Goal: Task Accomplishment & Management: Manage account settings

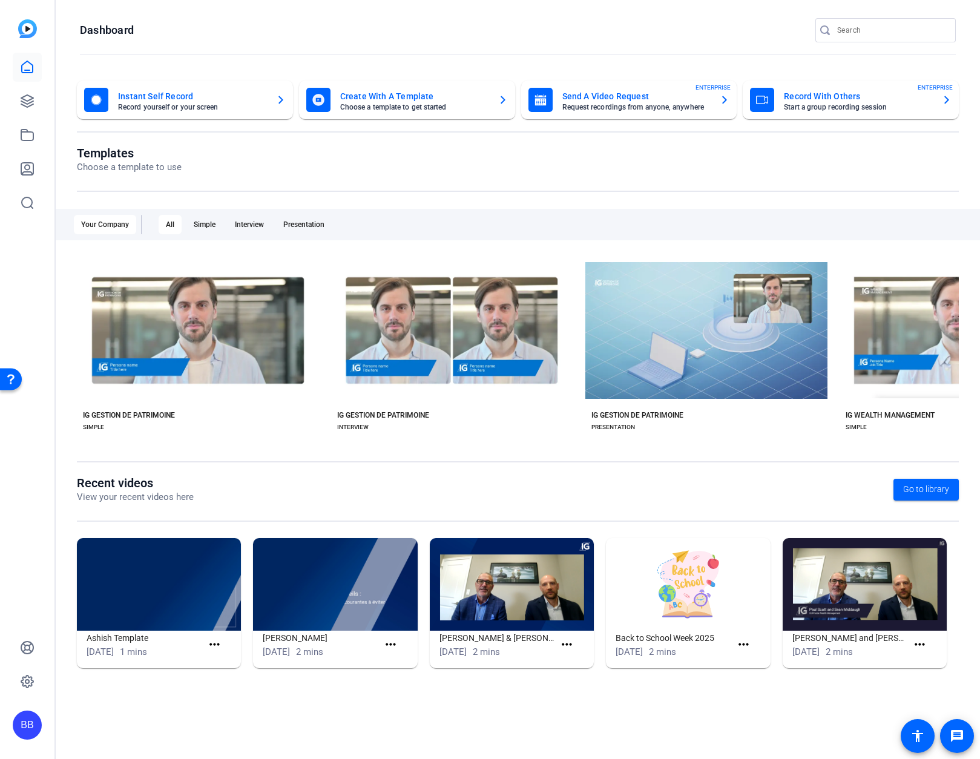
click at [26, 550] on div "BB" at bounding box center [27, 725] width 29 height 29
click at [64, 550] on div "Investors Group Financial Services Inc." at bounding box center [97, 711] width 85 height 36
click at [22, 550] on icon at bounding box center [27, 682] width 12 height 12
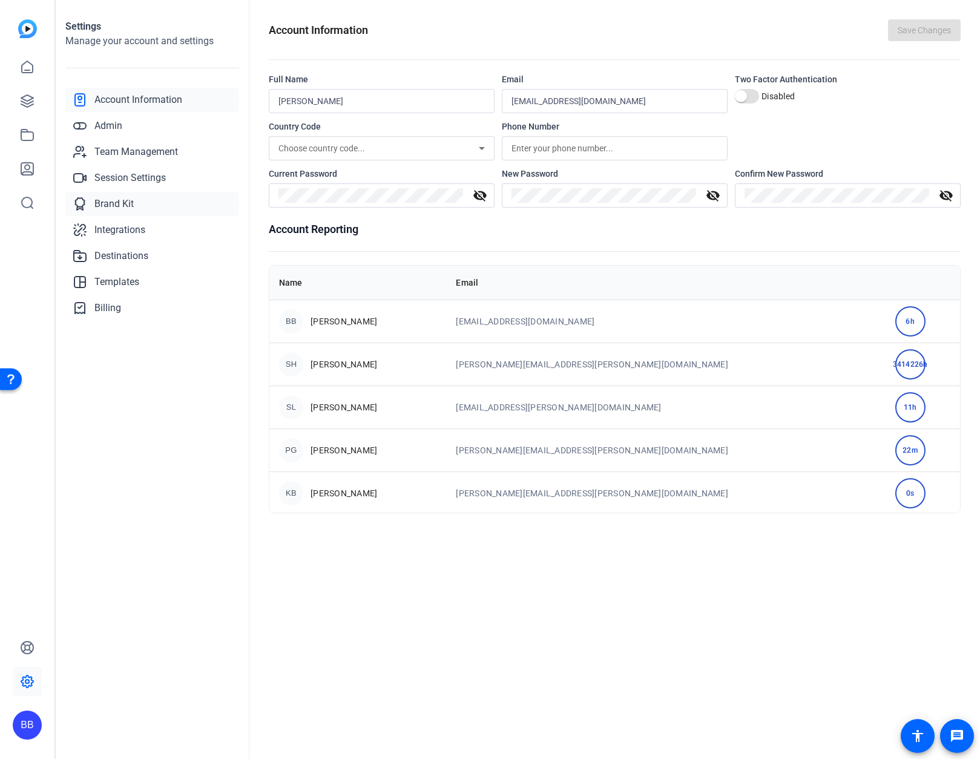
click at [109, 205] on span "Brand Kit" at bounding box center [113, 204] width 39 height 15
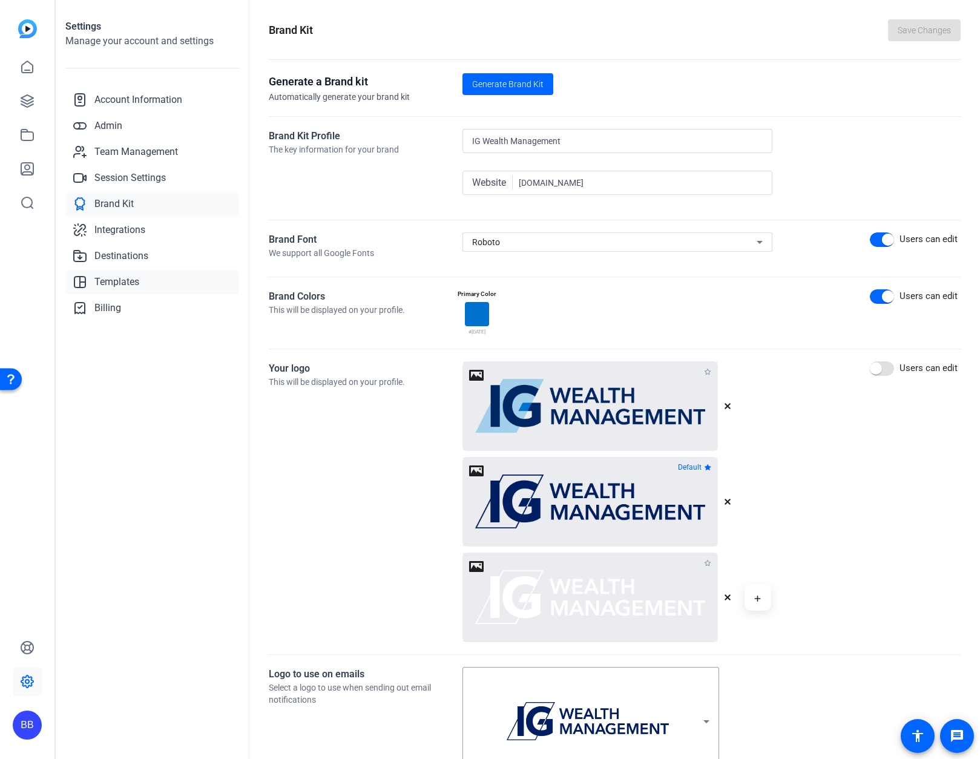
click at [115, 273] on link "Templates" at bounding box center [152, 282] width 174 height 24
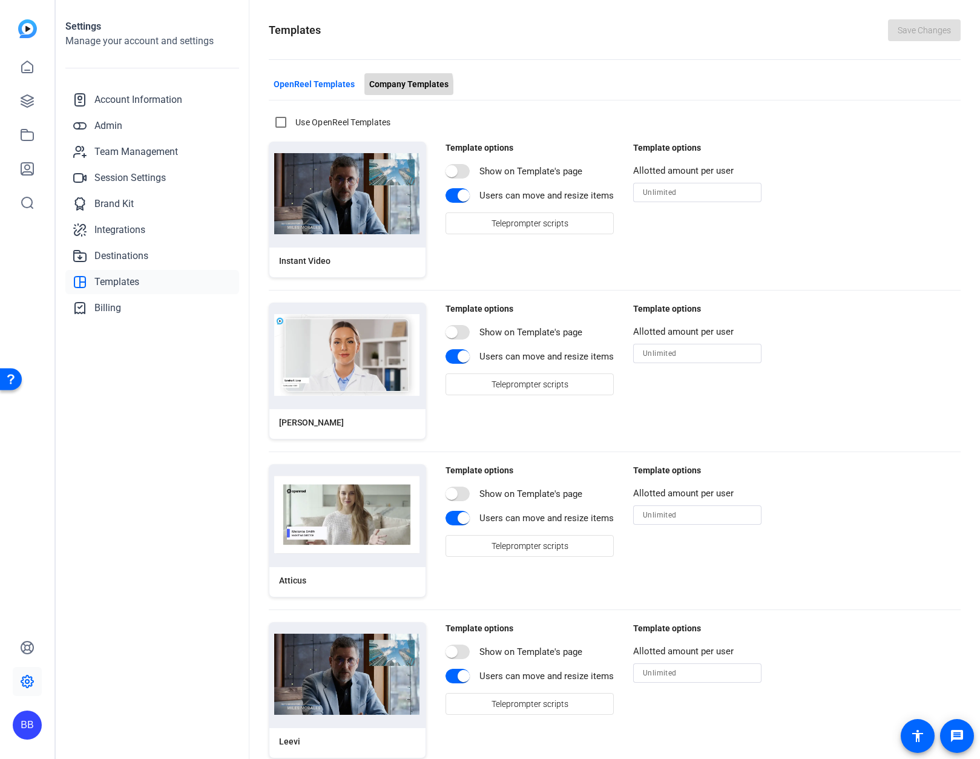
click at [387, 89] on span "Company Templates" at bounding box center [408, 84] width 79 height 13
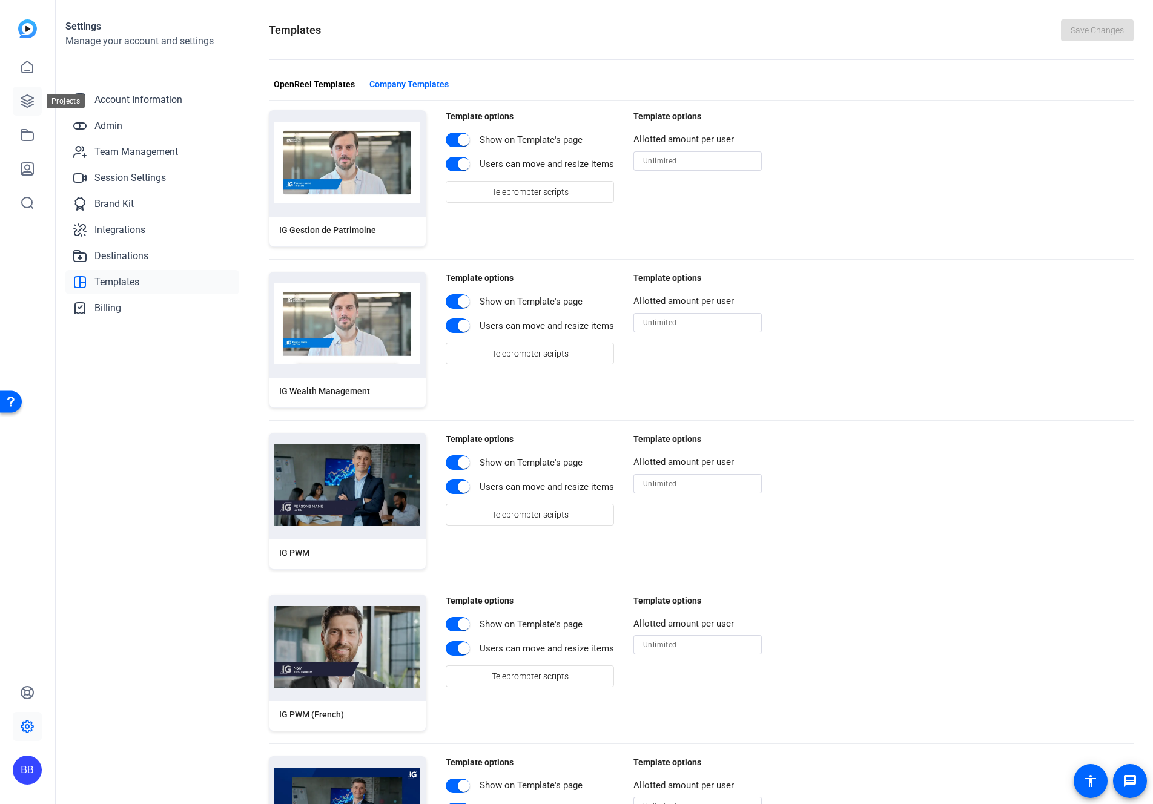
click at [30, 104] on icon at bounding box center [27, 101] width 12 height 12
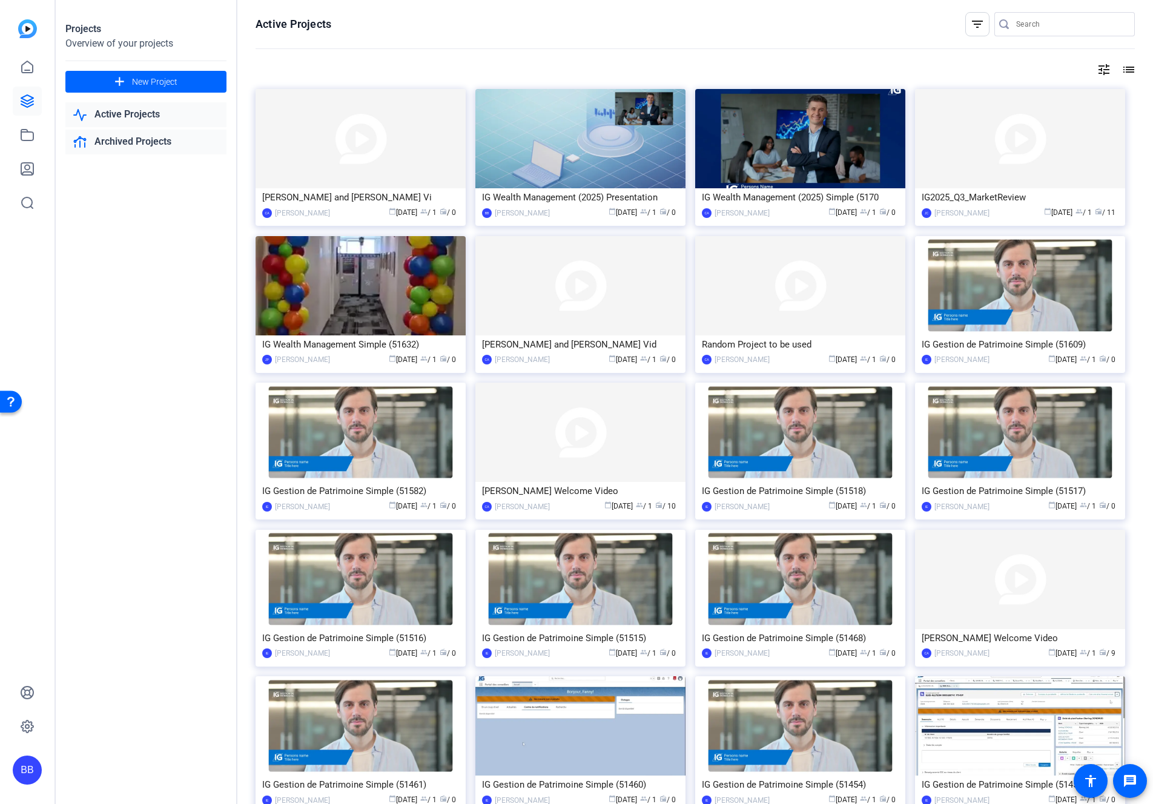
click at [140, 141] on link "Archived Projects" at bounding box center [145, 142] width 161 height 25
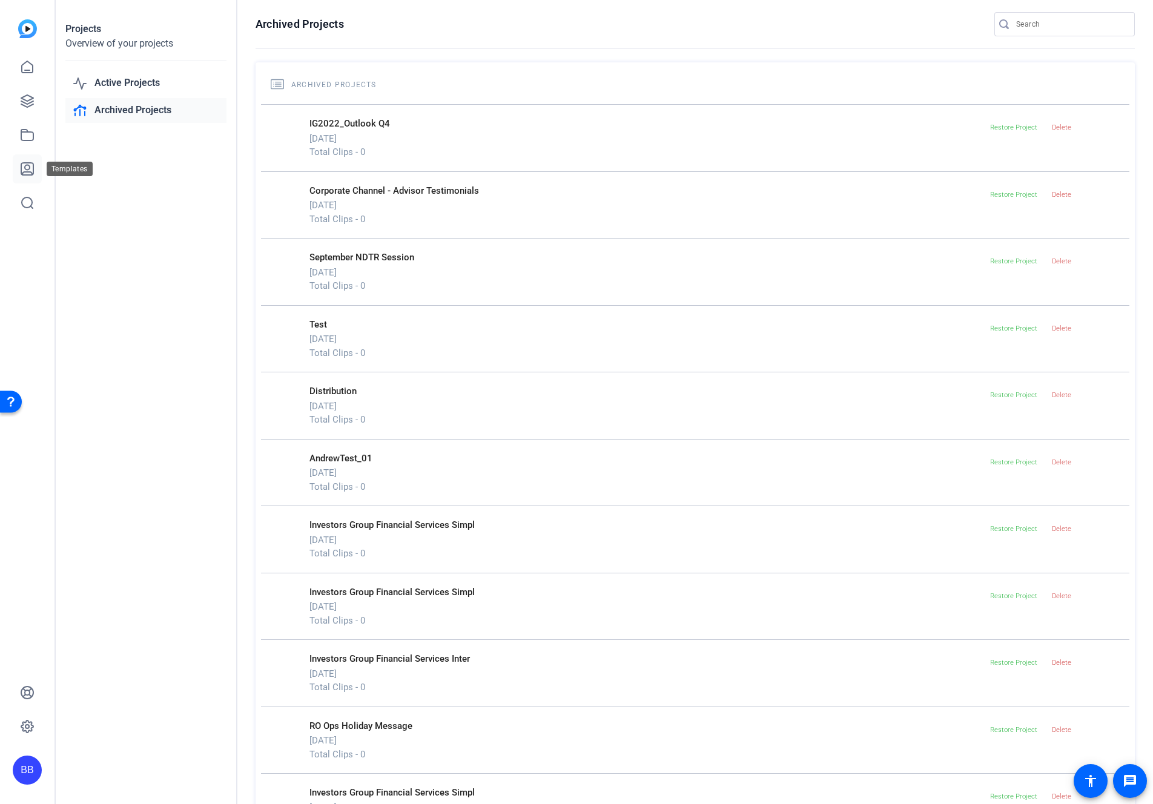
click at [27, 175] on icon at bounding box center [27, 169] width 12 height 12
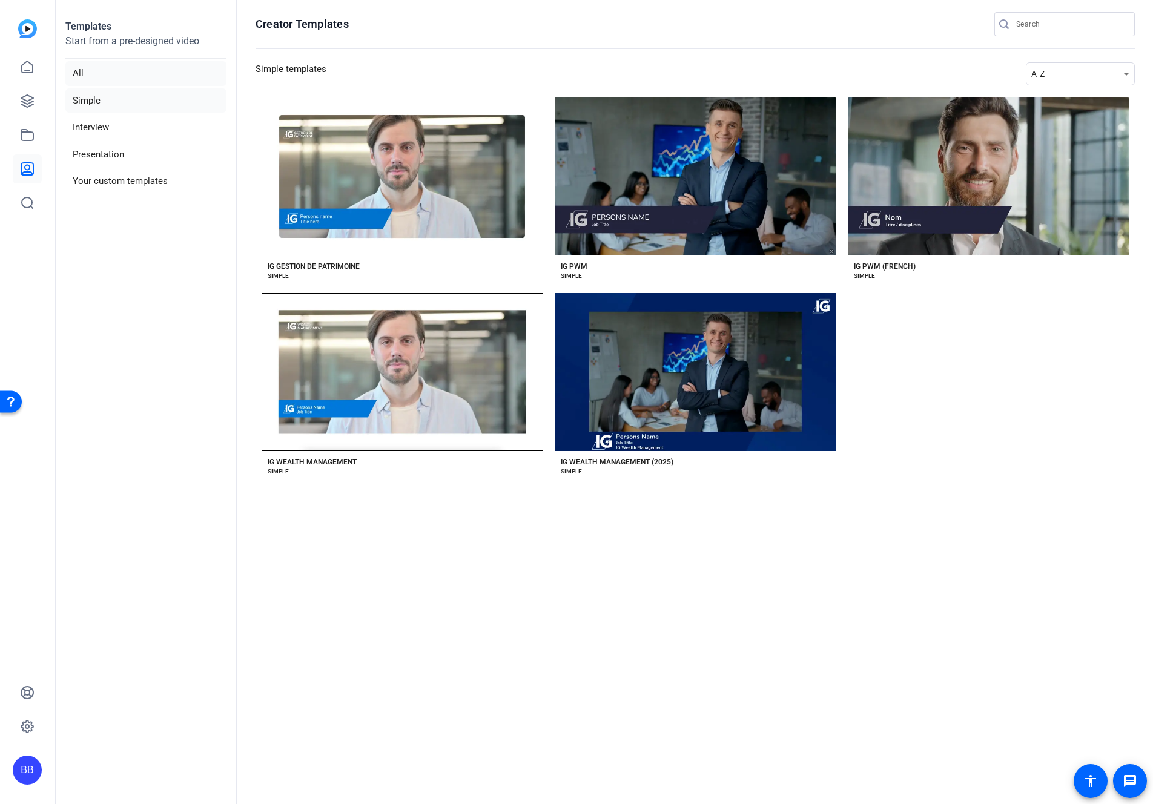
click at [81, 79] on li "All" at bounding box center [145, 73] width 161 height 25
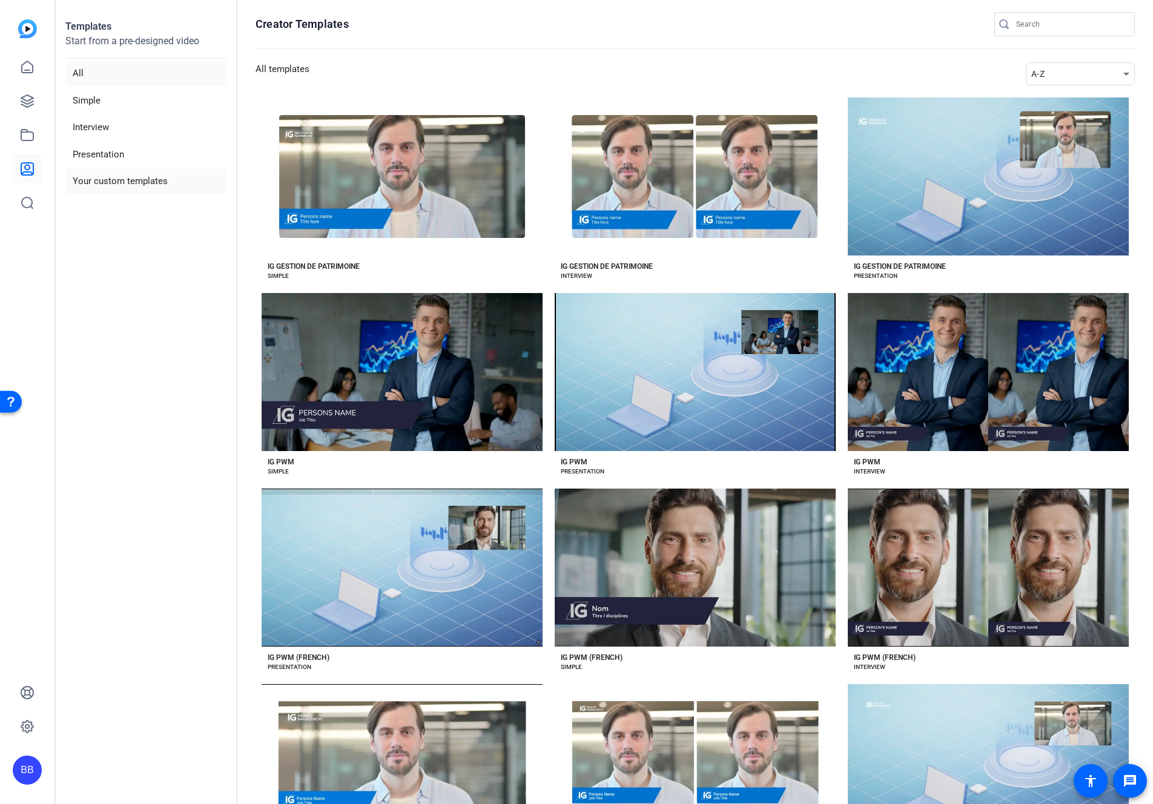
click at [94, 177] on li "Your custom templates" at bounding box center [145, 181] width 161 height 25
click at [26, 550] on icon at bounding box center [27, 726] width 15 height 15
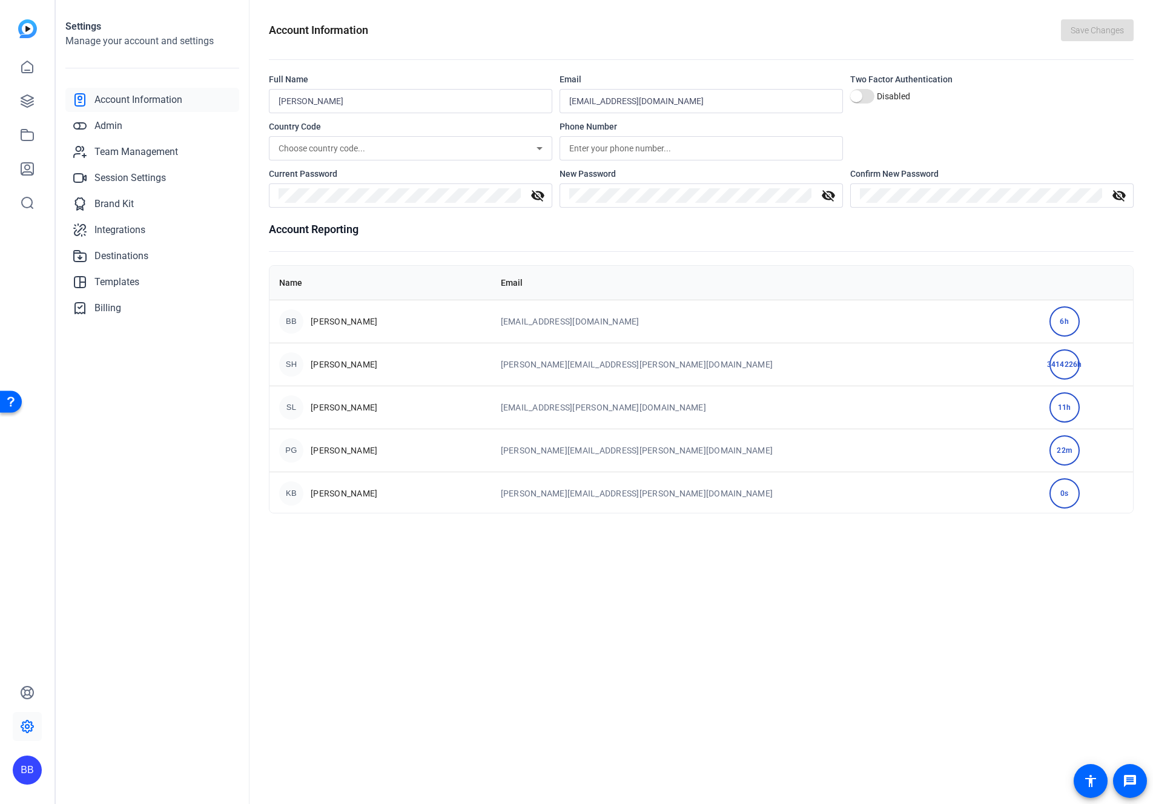
click at [102, 113] on div "Account Information Admin Team Management Session Settings Brand Kit Integratio…" at bounding box center [152, 204] width 174 height 232
click at [105, 129] on span "Admin" at bounding box center [108, 126] width 28 height 15
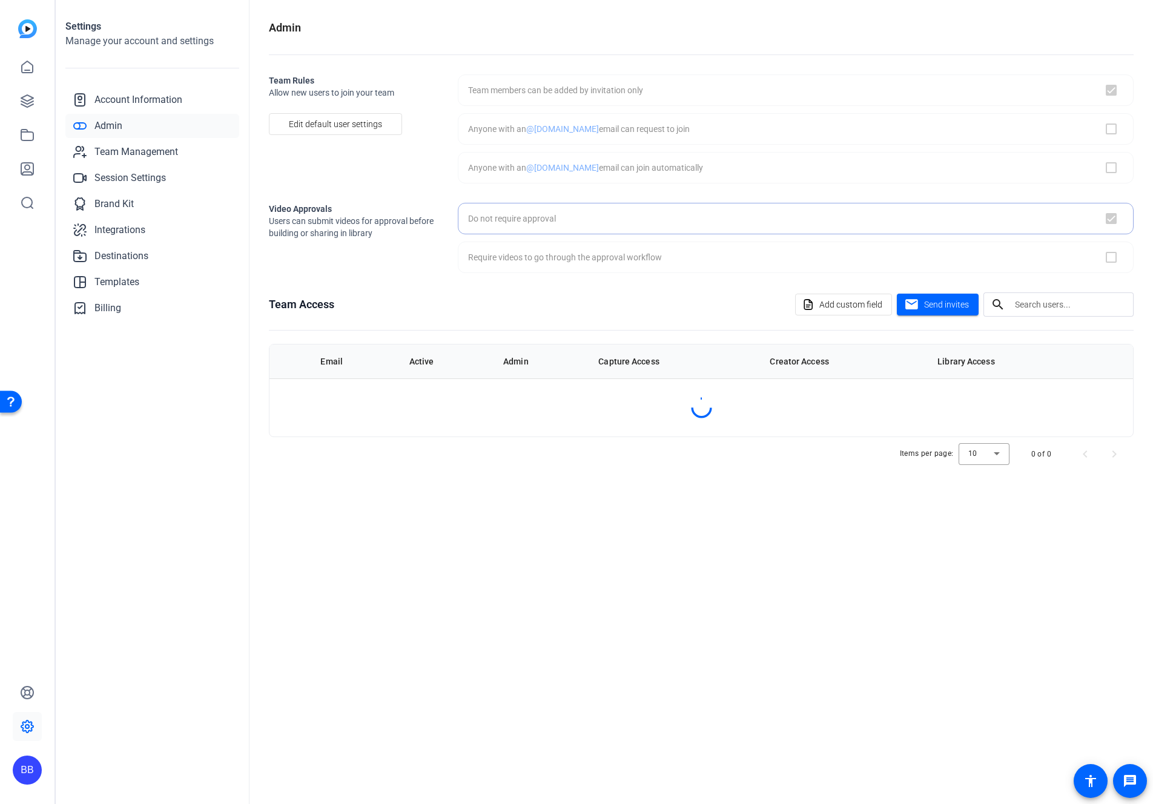
checkbox input "true"
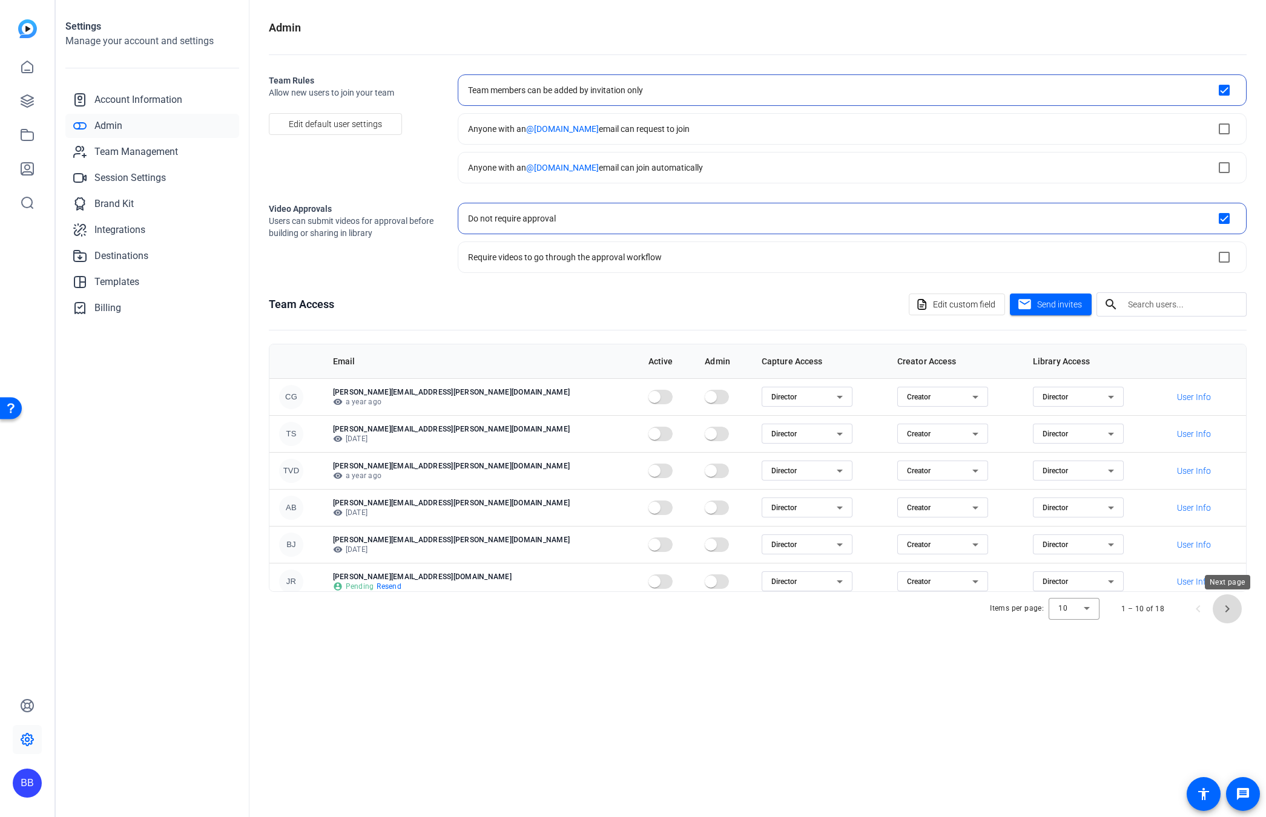
click at [711, 550] on span "Next page" at bounding box center [1226, 608] width 29 height 29
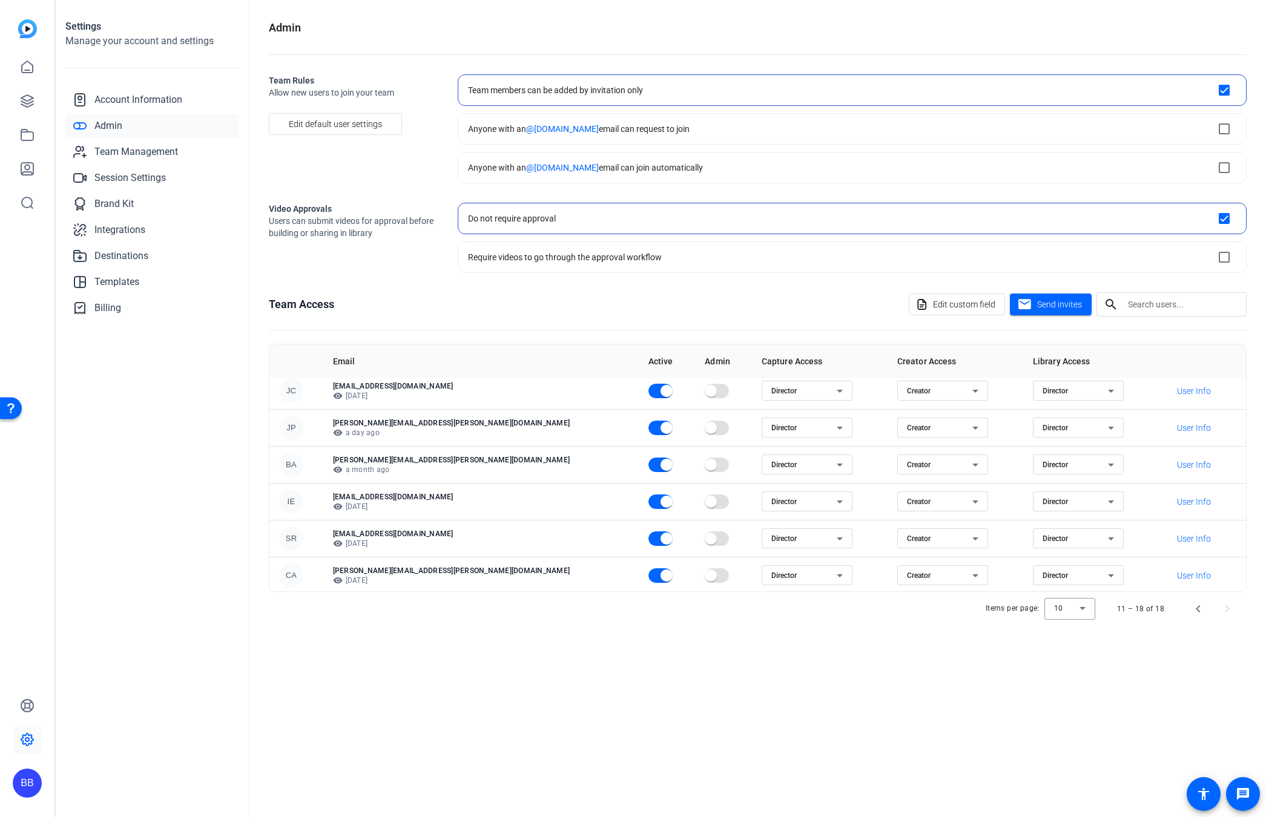
scroll to position [82, 0]
click at [711, 550] on div at bounding box center [1069, 608] width 51 height 29
click at [711, 550] on mat-option "20" at bounding box center [1070, 653] width 51 height 19
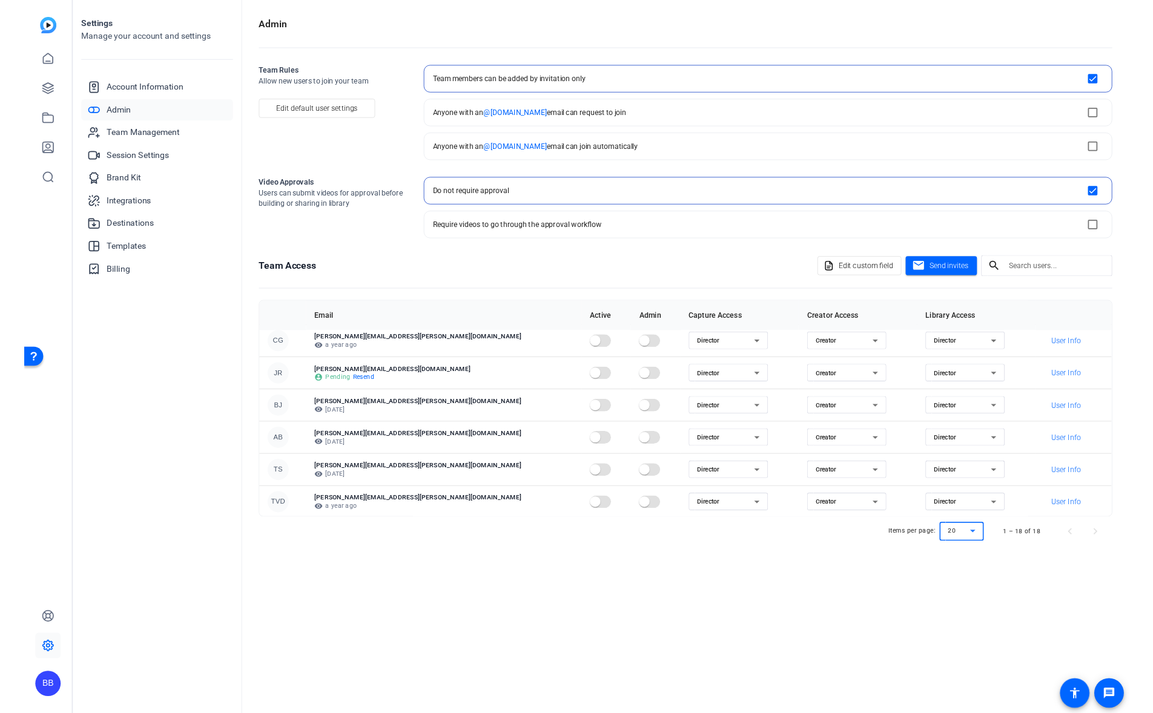
scroll to position [0, 0]
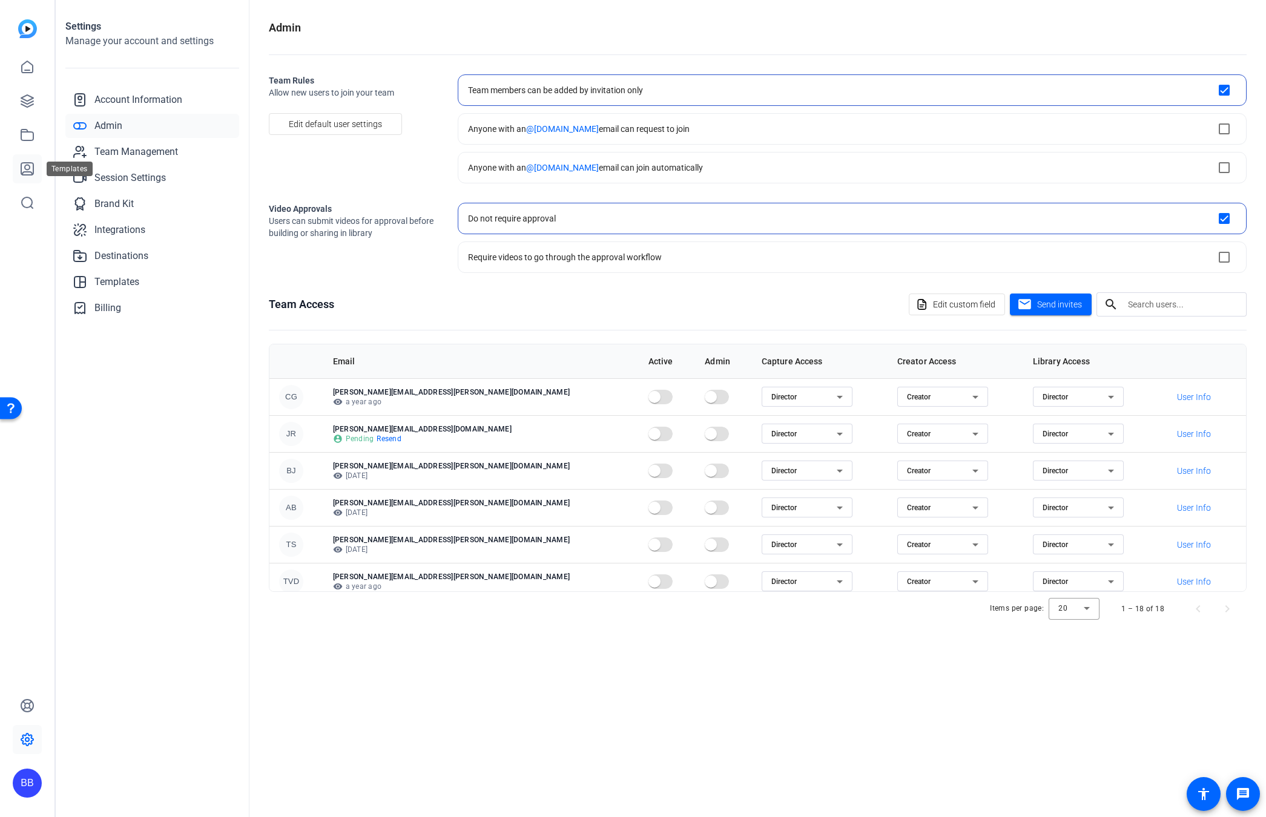
click at [26, 172] on icon at bounding box center [27, 169] width 12 height 12
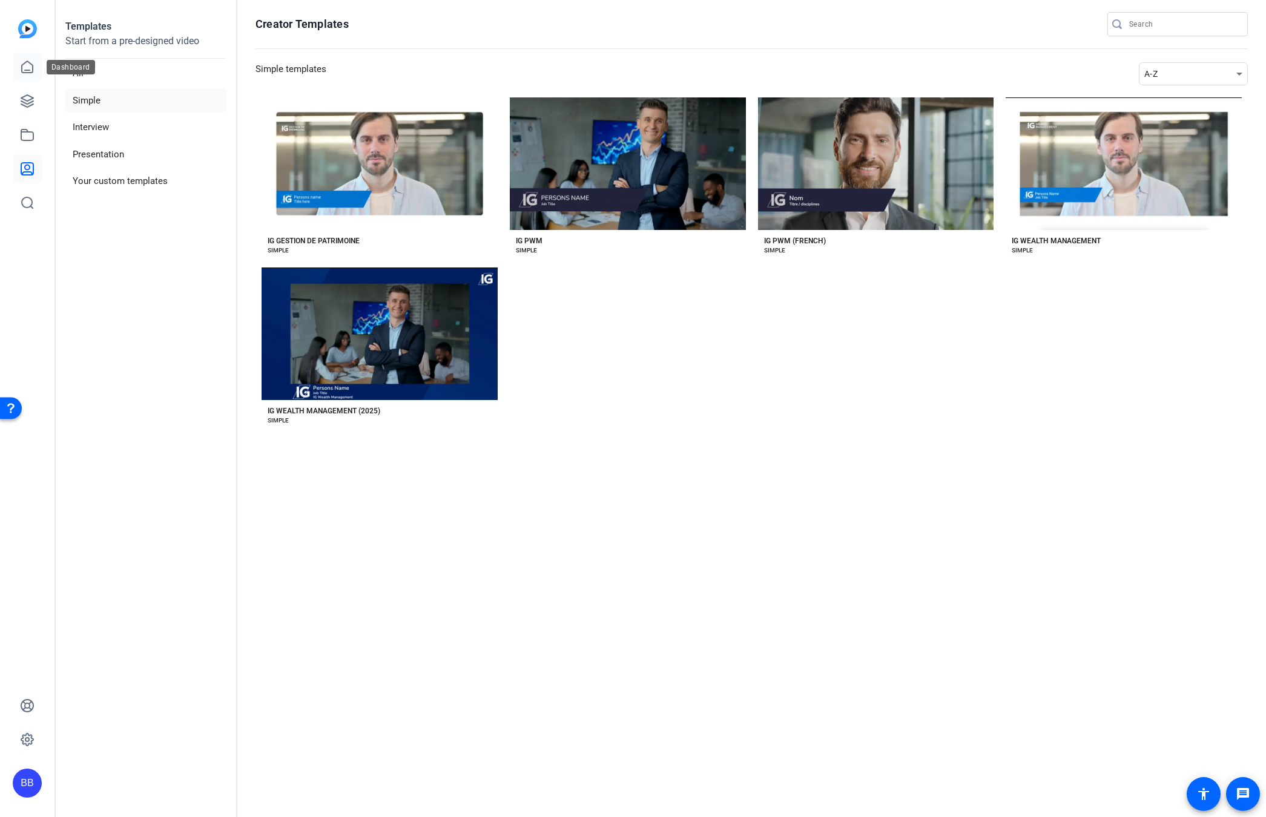
click at [28, 68] on icon at bounding box center [27, 67] width 15 height 15
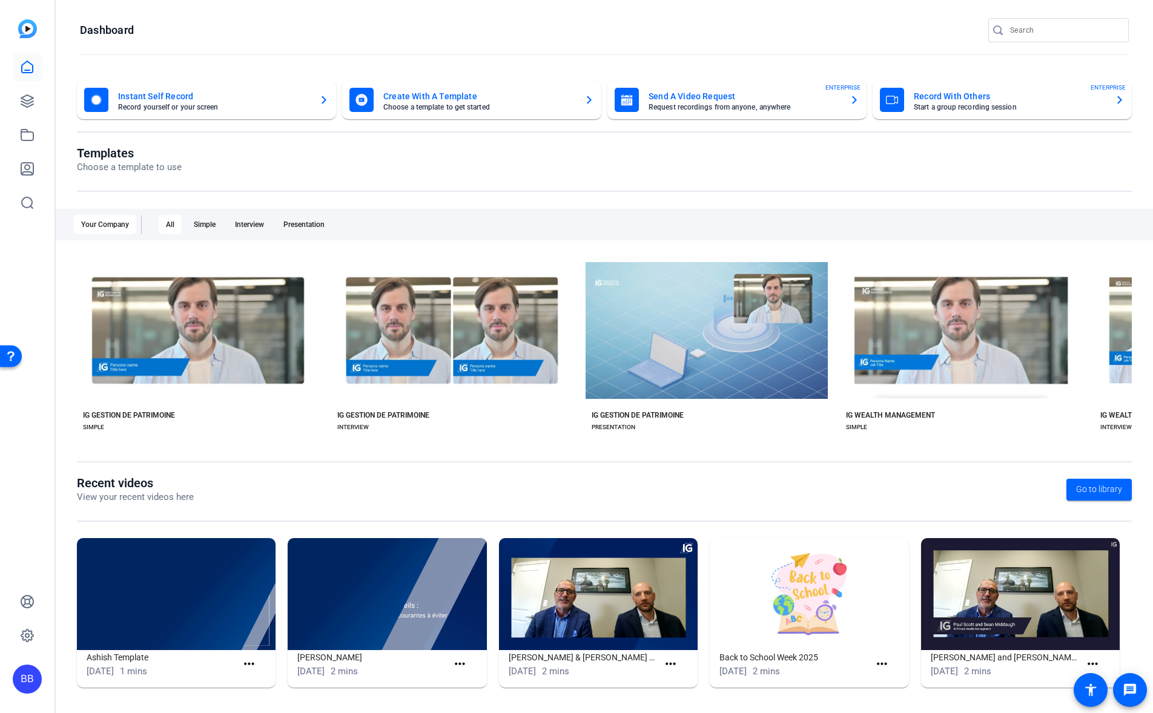
click at [211, 100] on mat-card-title "Instant Self Record" at bounding box center [213, 96] width 191 height 15
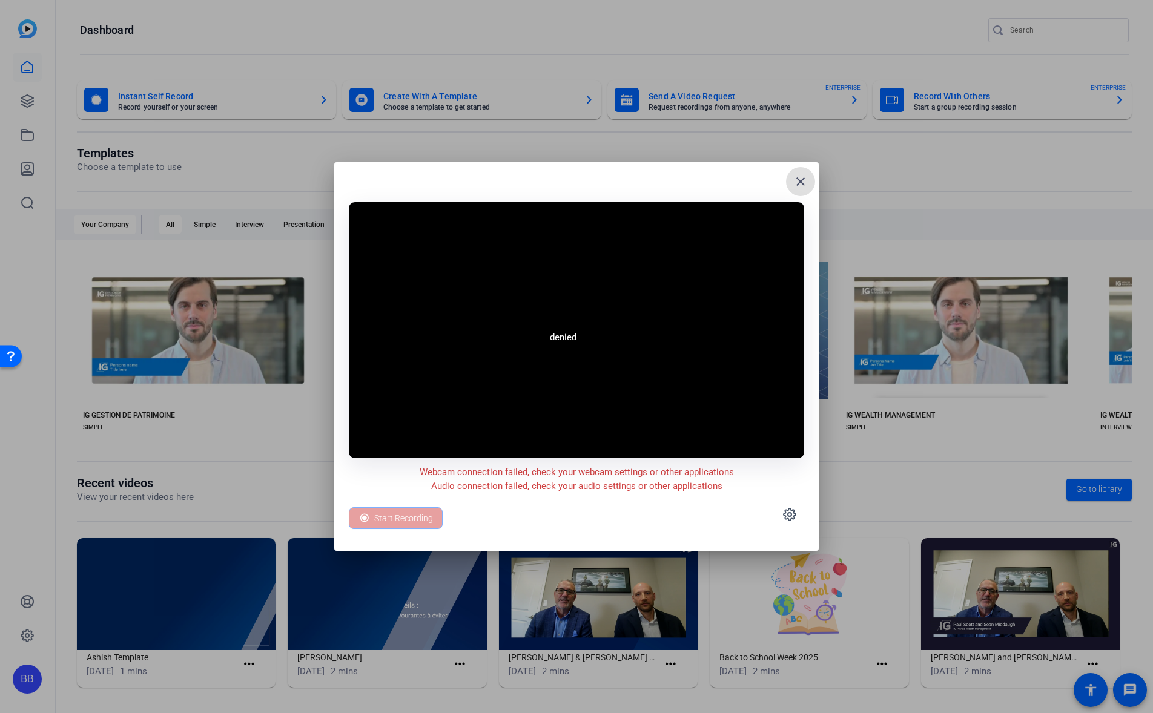
click at [711, 180] on mat-icon "close" at bounding box center [800, 181] width 15 height 15
